Goal: Task Accomplishment & Management: Use online tool/utility

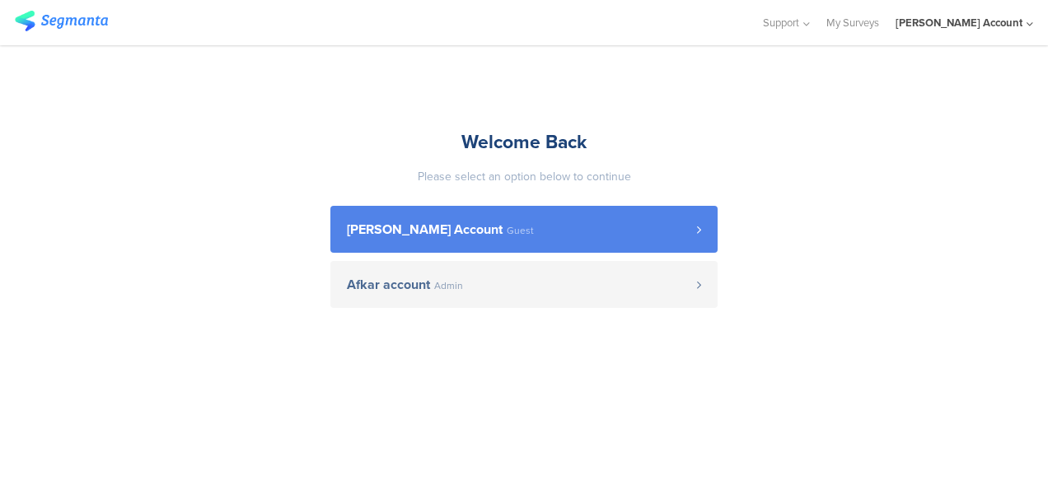
click at [463, 234] on span "[PERSON_NAME] Account" at bounding box center [425, 229] width 156 height 13
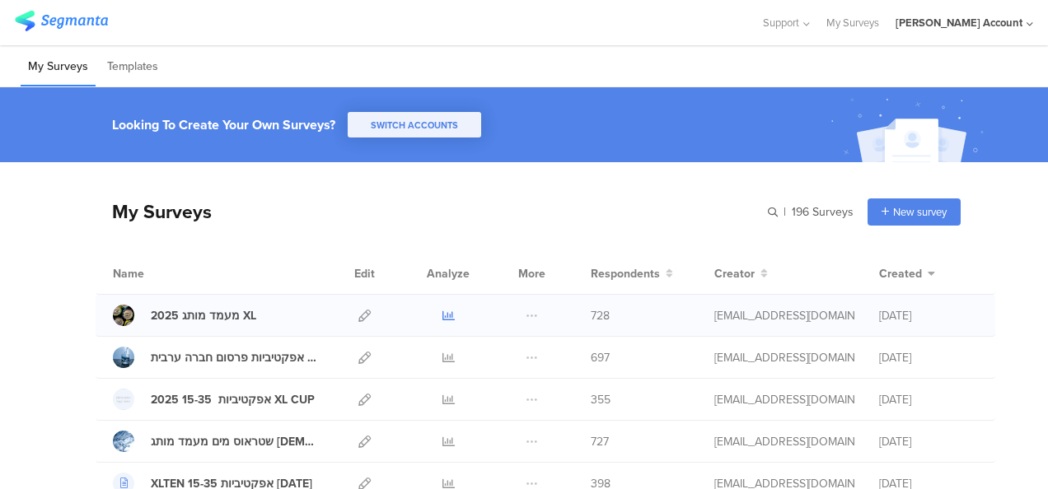
click at [442, 313] on icon at bounding box center [448, 316] width 12 height 12
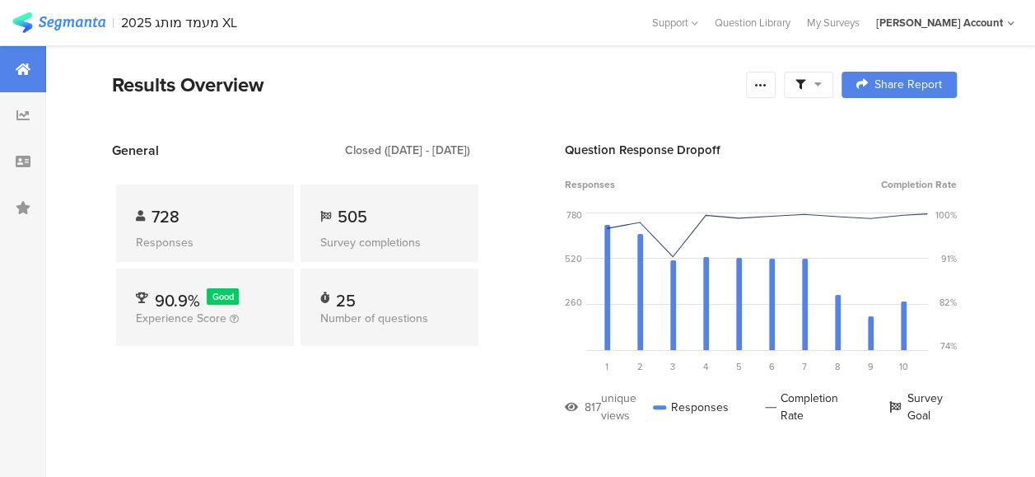
click at [822, 87] on icon at bounding box center [818, 84] width 7 height 12
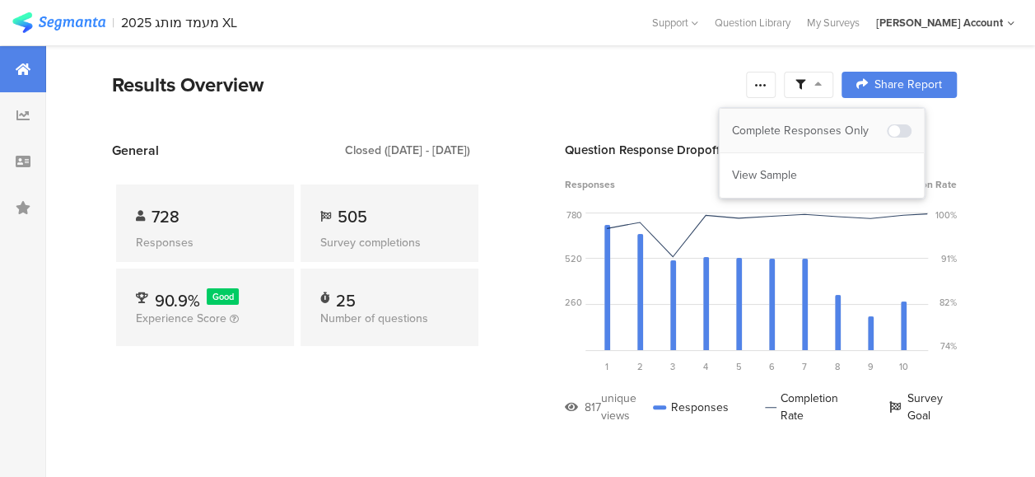
click at [822, 123] on div "Complete Responses Only" at bounding box center [809, 131] width 155 height 16
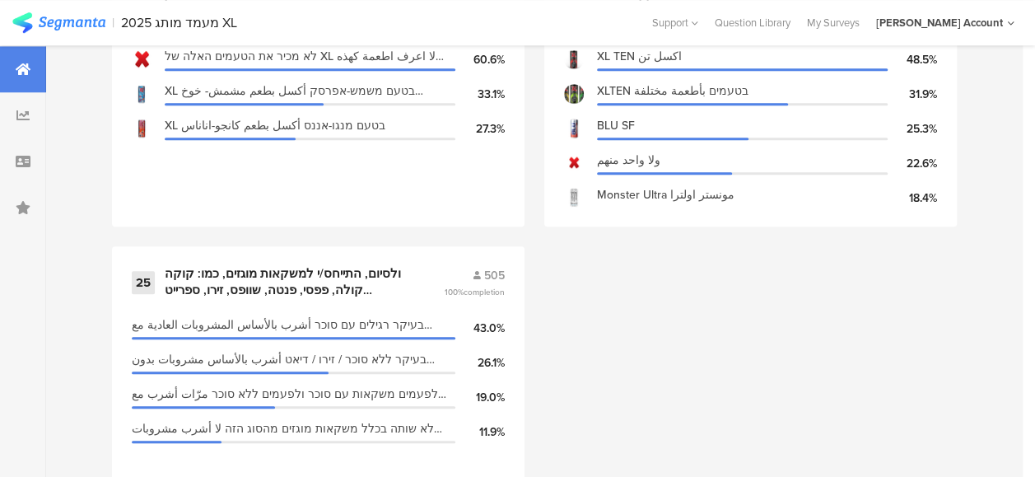
scroll to position [3847, 0]
